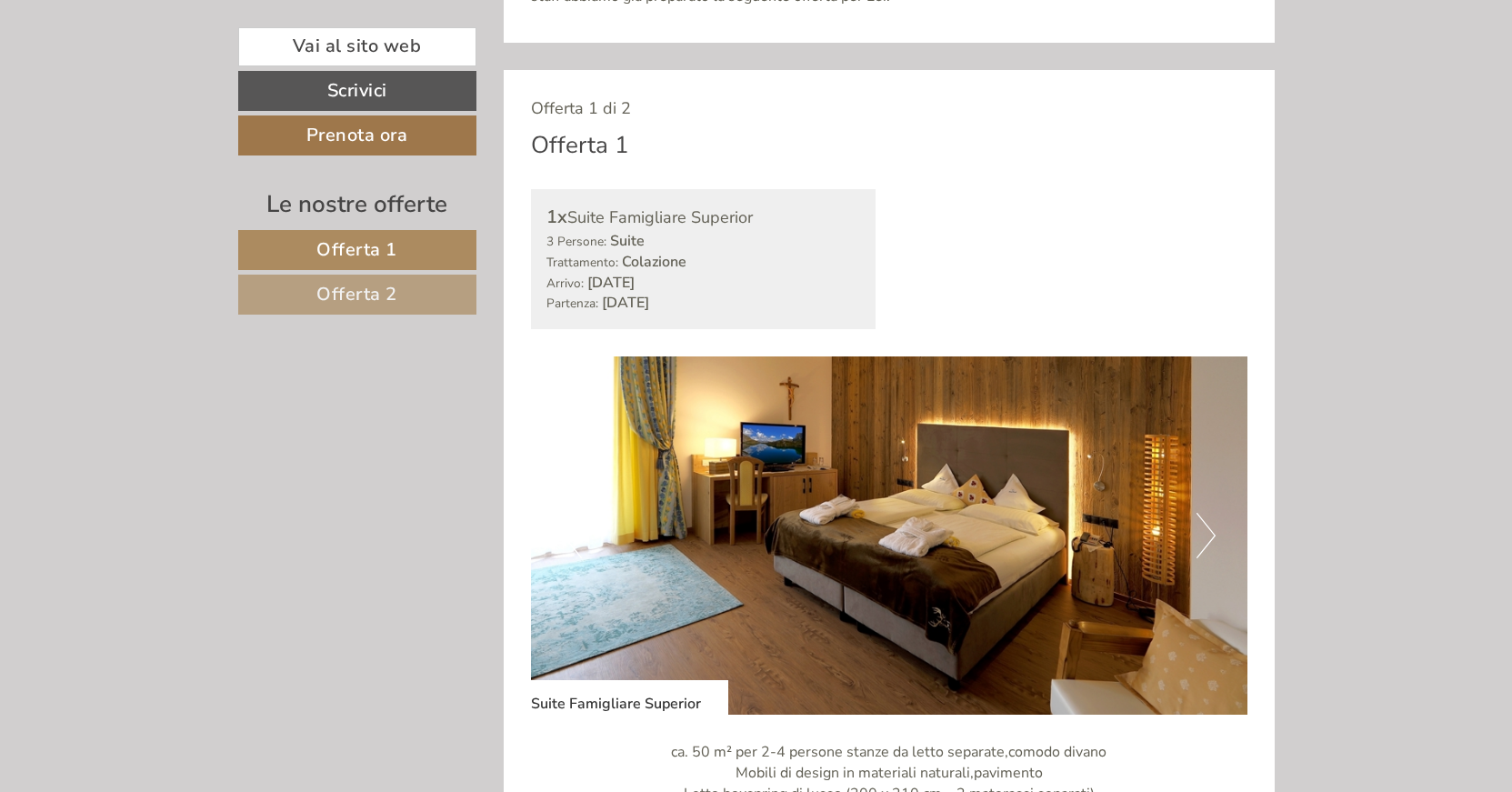
click at [408, 289] on link "Offerta 2" at bounding box center [357, 294] width 238 height 40
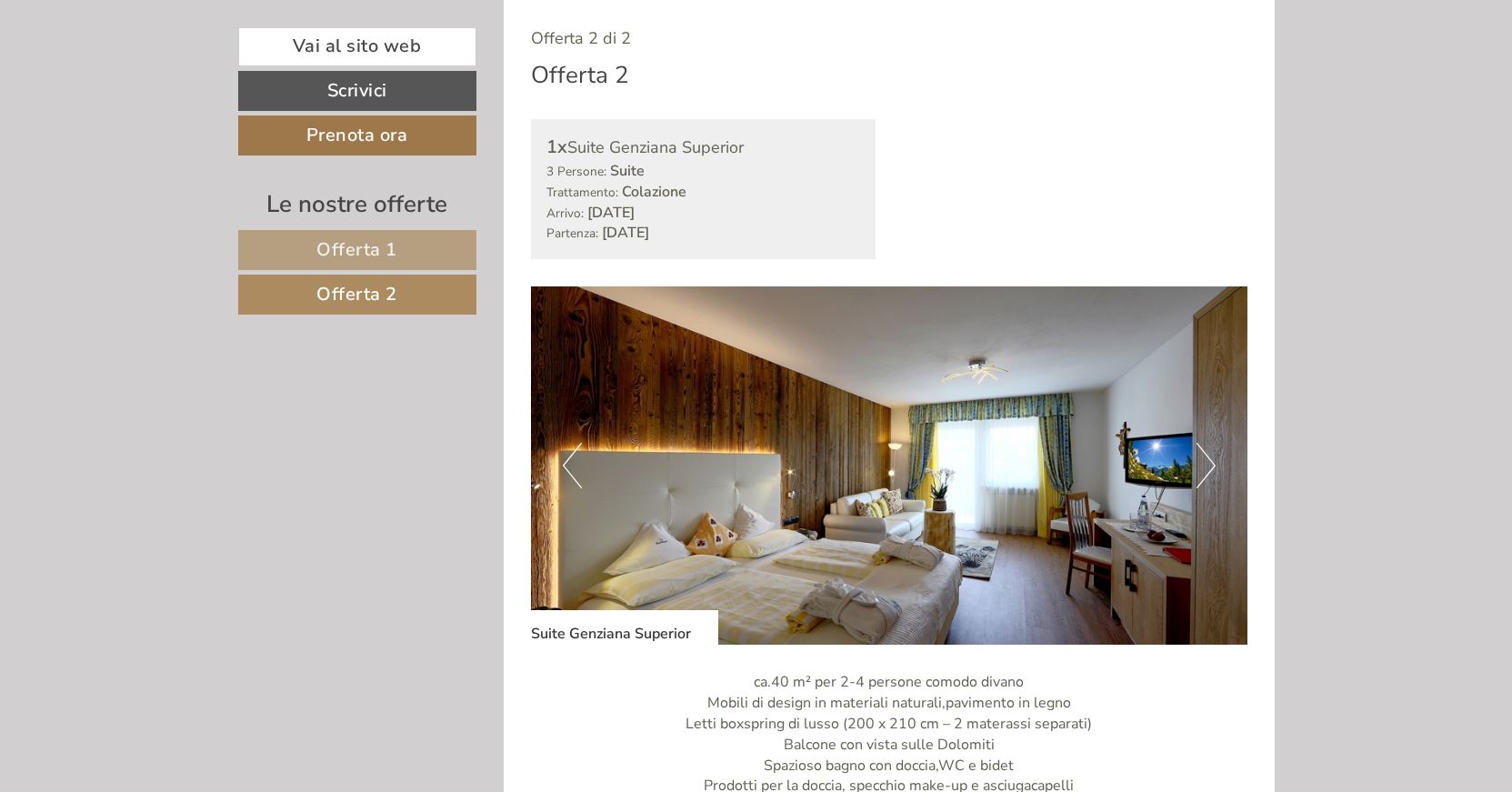
scroll to position [278, 0]
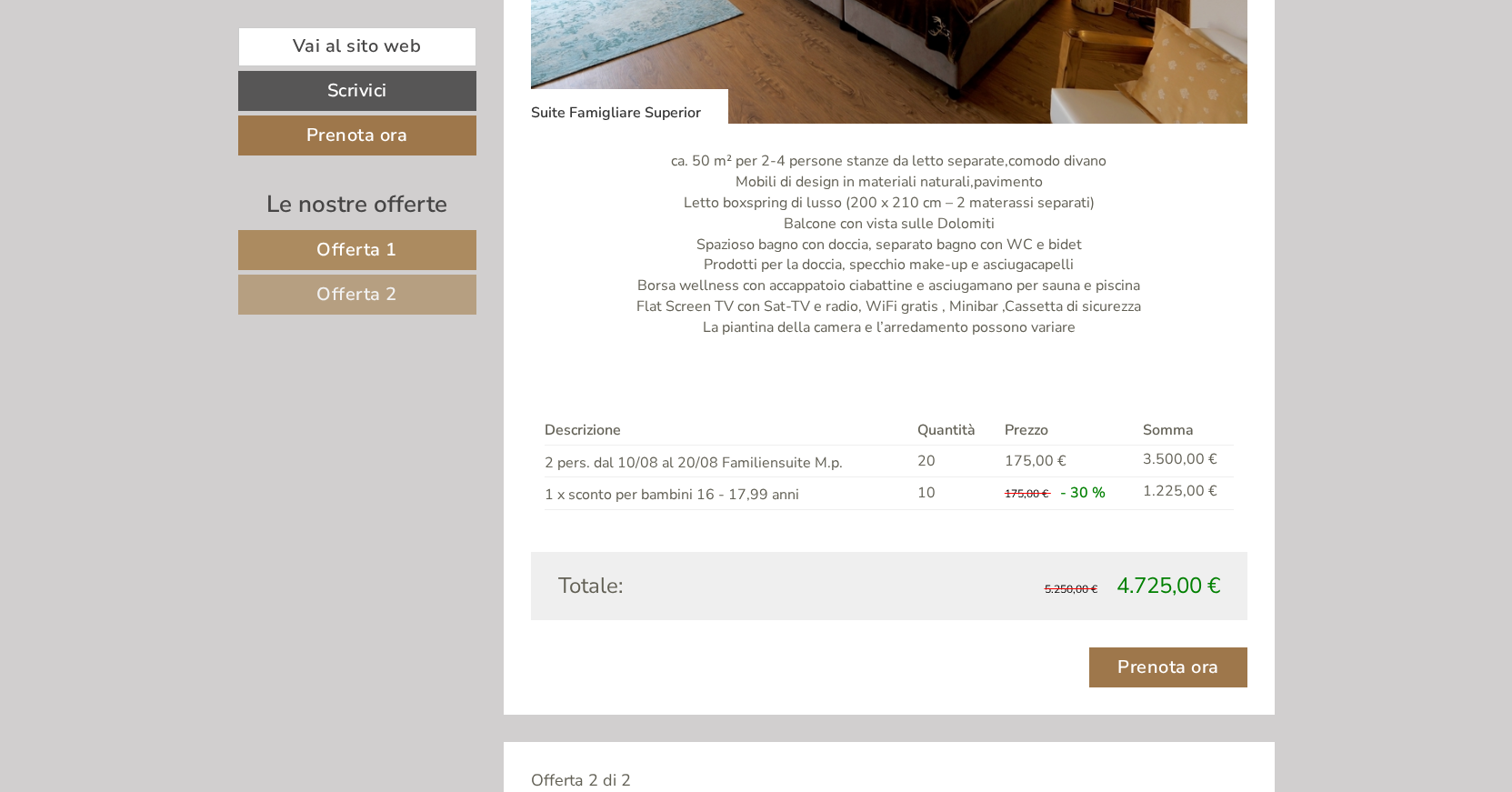
scroll to position [1668, 0]
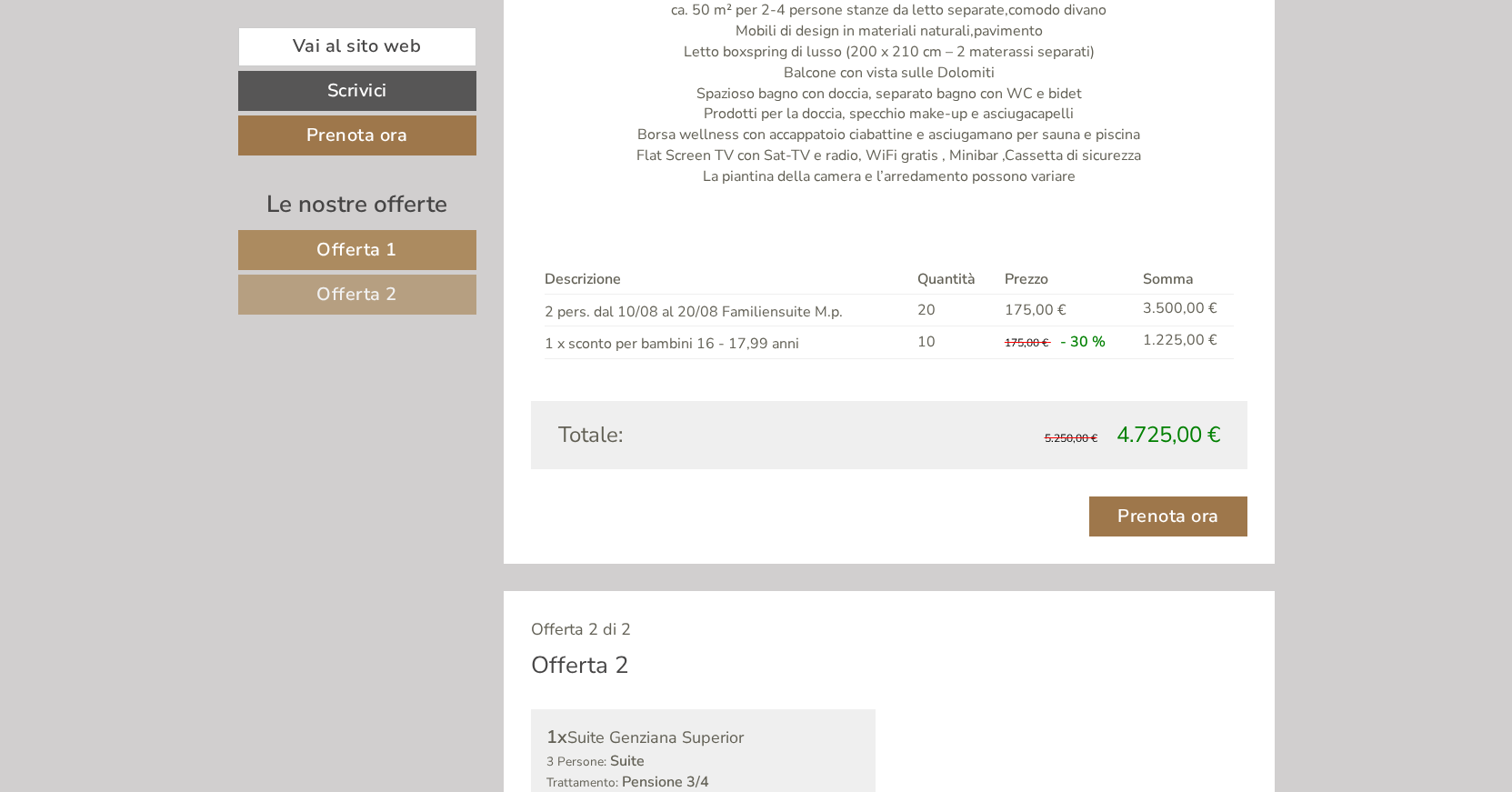
click at [356, 292] on span "Offerta 2" at bounding box center [357, 293] width 81 height 25
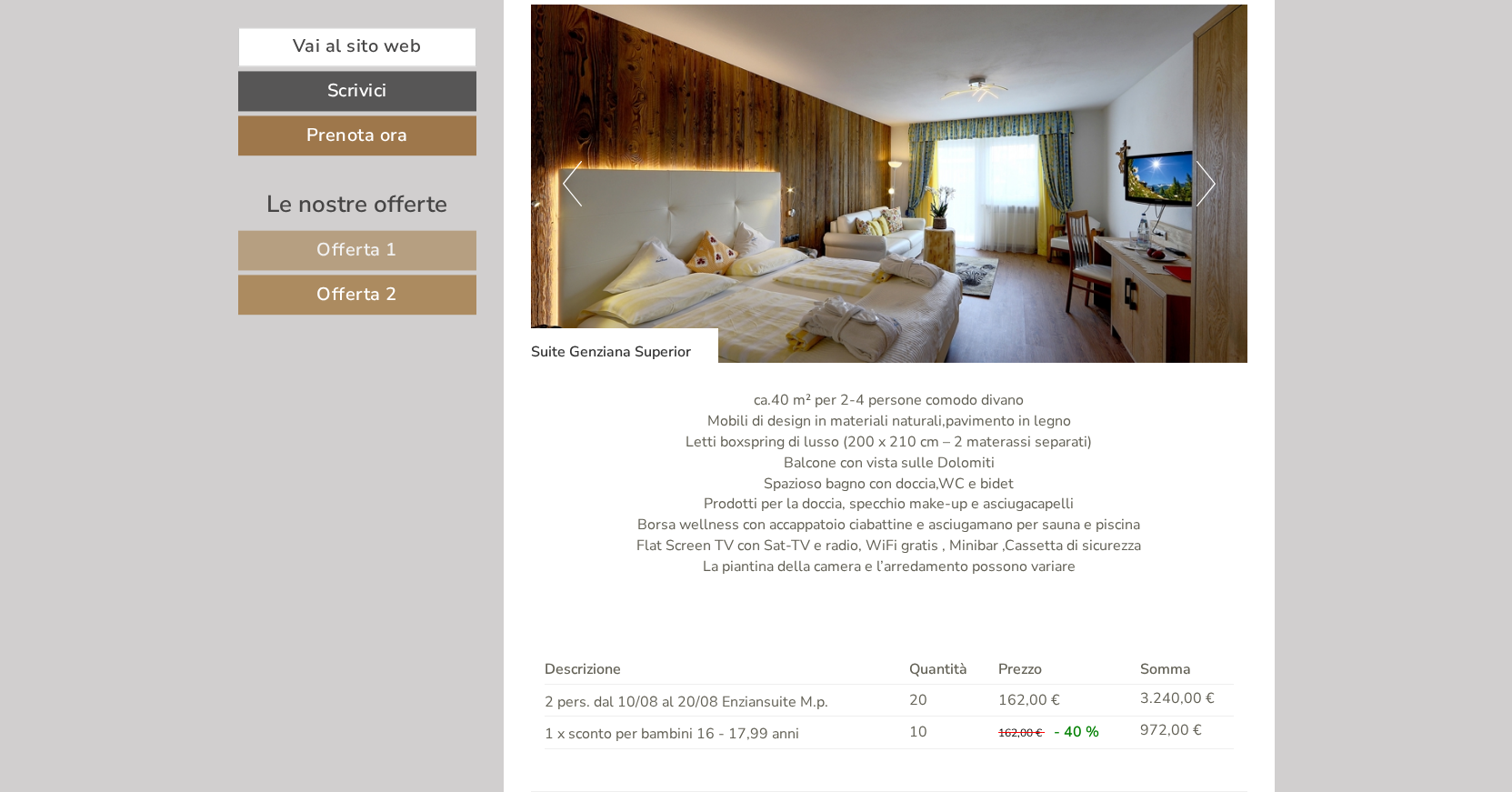
scroll to position [1367, 0]
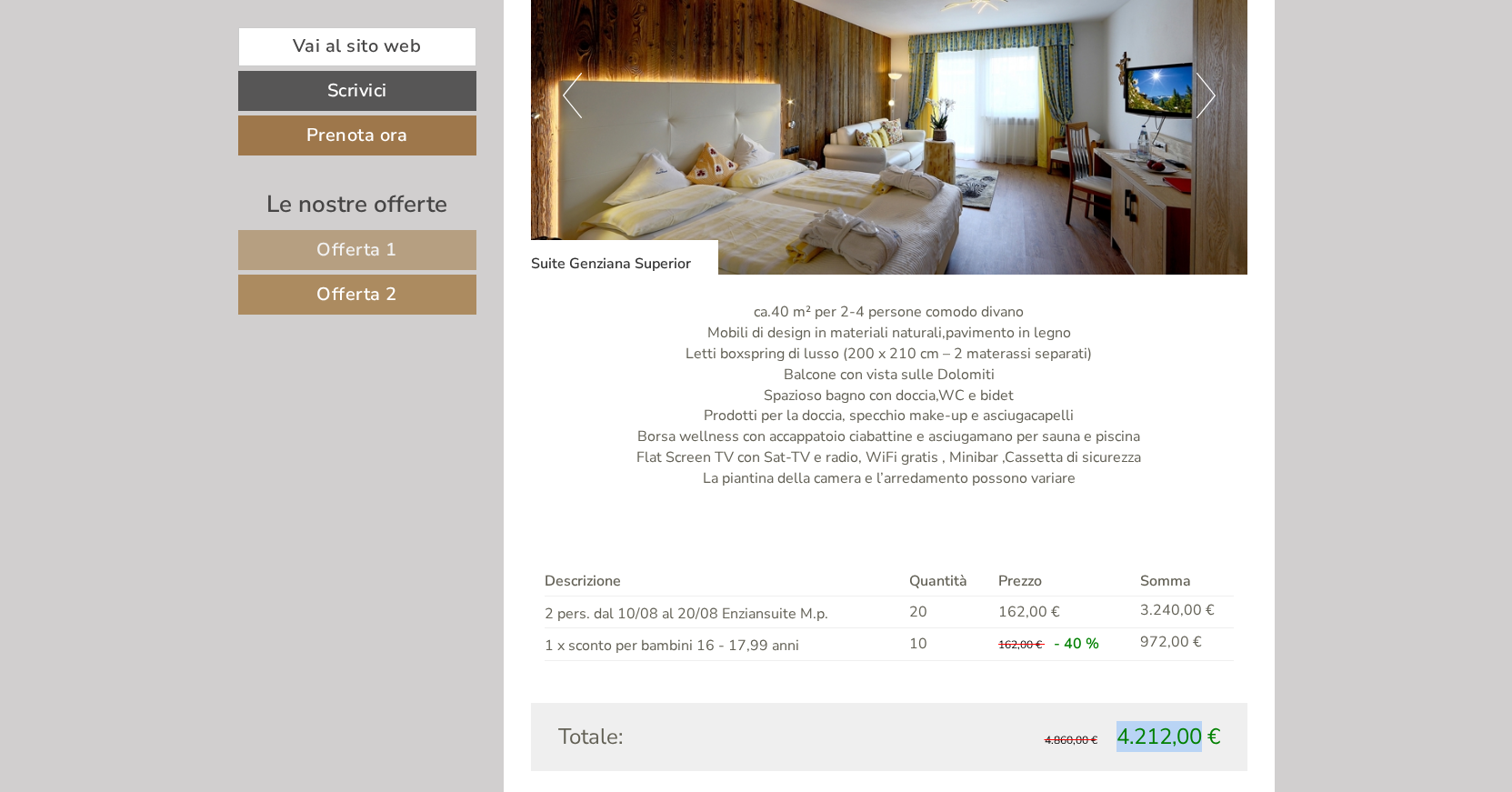
drag, startPoint x: 1203, startPoint y: 738, endPoint x: 1114, endPoint y: 727, distance: 89.7
click at [1116, 727] on span "4.212,00 €" at bounding box center [1168, 735] width 104 height 29
copy span "4.212,00"
